Goal: Task Accomplishment & Management: Manage account settings

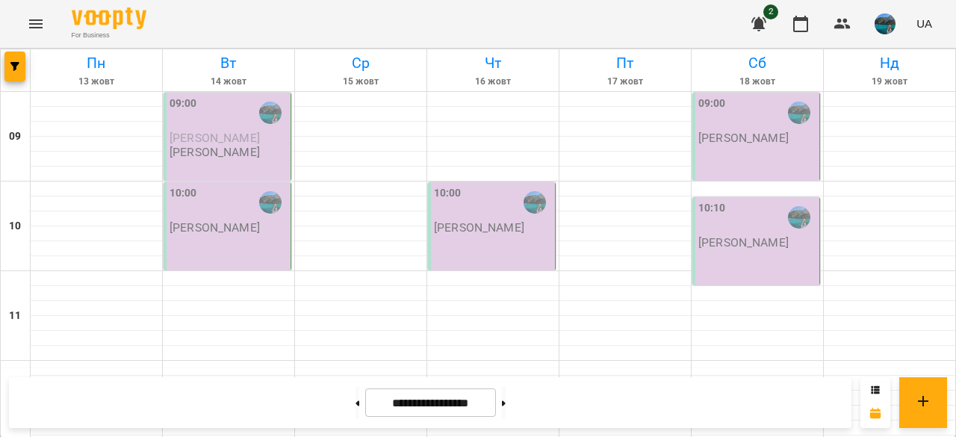
click at [252, 151] on p "[PERSON_NAME]" at bounding box center [215, 152] width 90 height 13
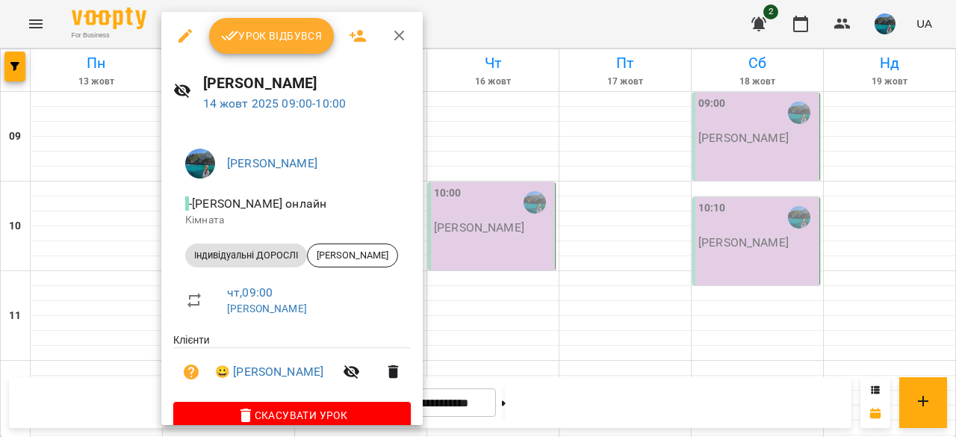
click at [293, 35] on span "Урок відбувся" at bounding box center [272, 36] width 102 height 18
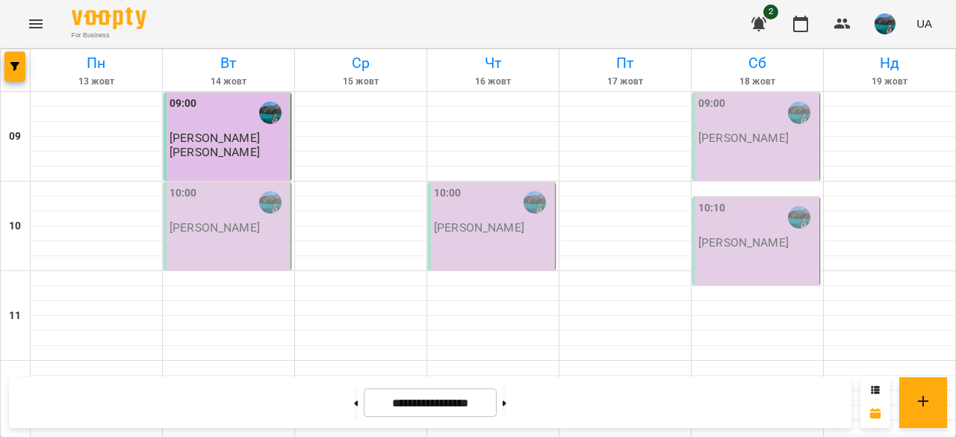
click at [245, 221] on p "[PERSON_NAME]" at bounding box center [215, 227] width 90 height 13
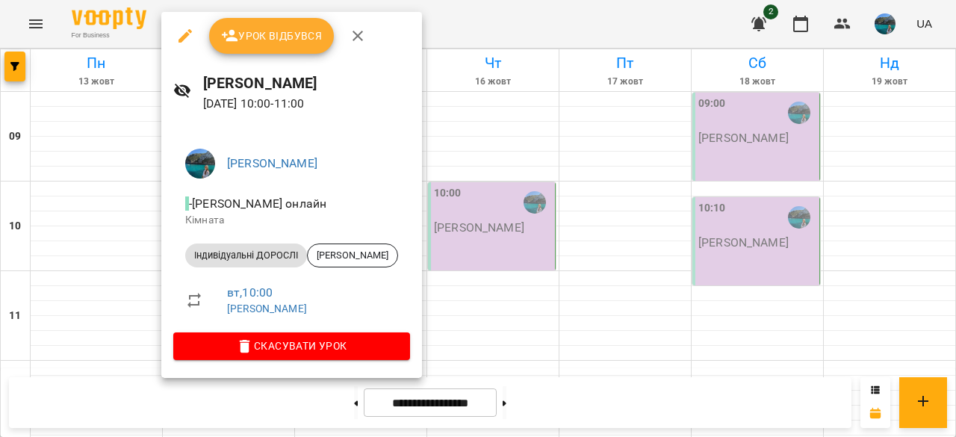
click at [250, 37] on span "Урок відбувся" at bounding box center [272, 36] width 102 height 18
